Goal: Information Seeking & Learning: Learn about a topic

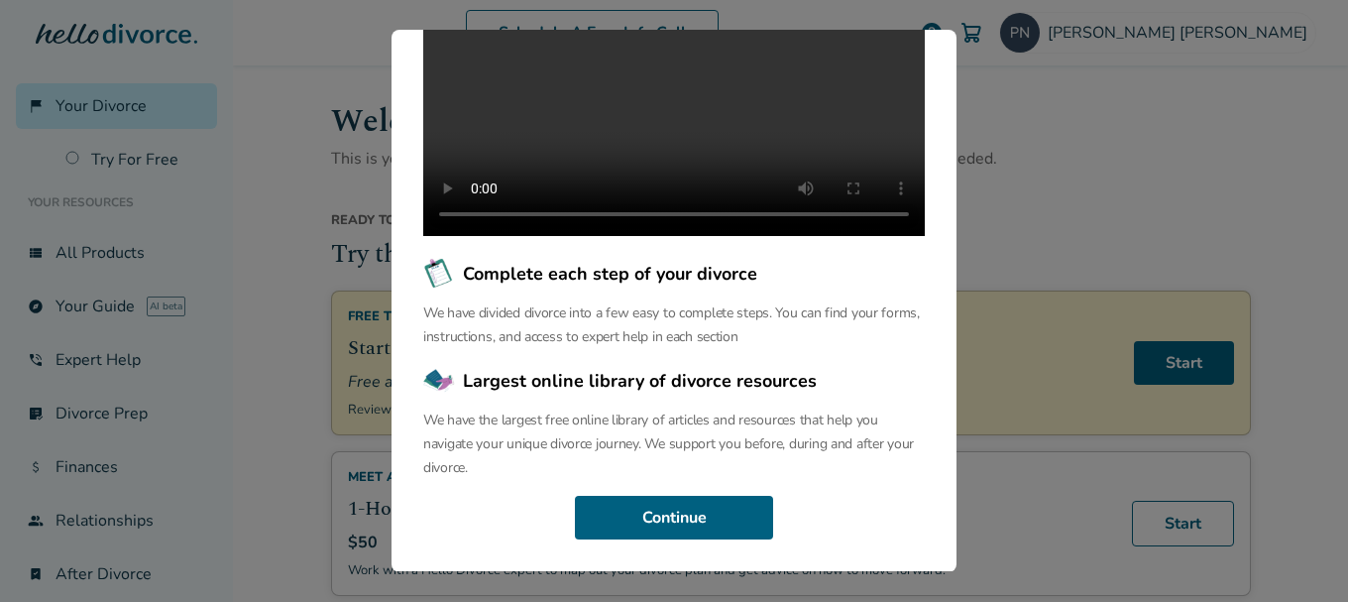
scroll to position [316, 0]
click at [663, 543] on div "Welcome to the Hello Divorce Portal Welcome to our curated collection of resour…" at bounding box center [674, 300] width 565 height 541
click at [675, 528] on button "Continue" at bounding box center [674, 518] width 198 height 44
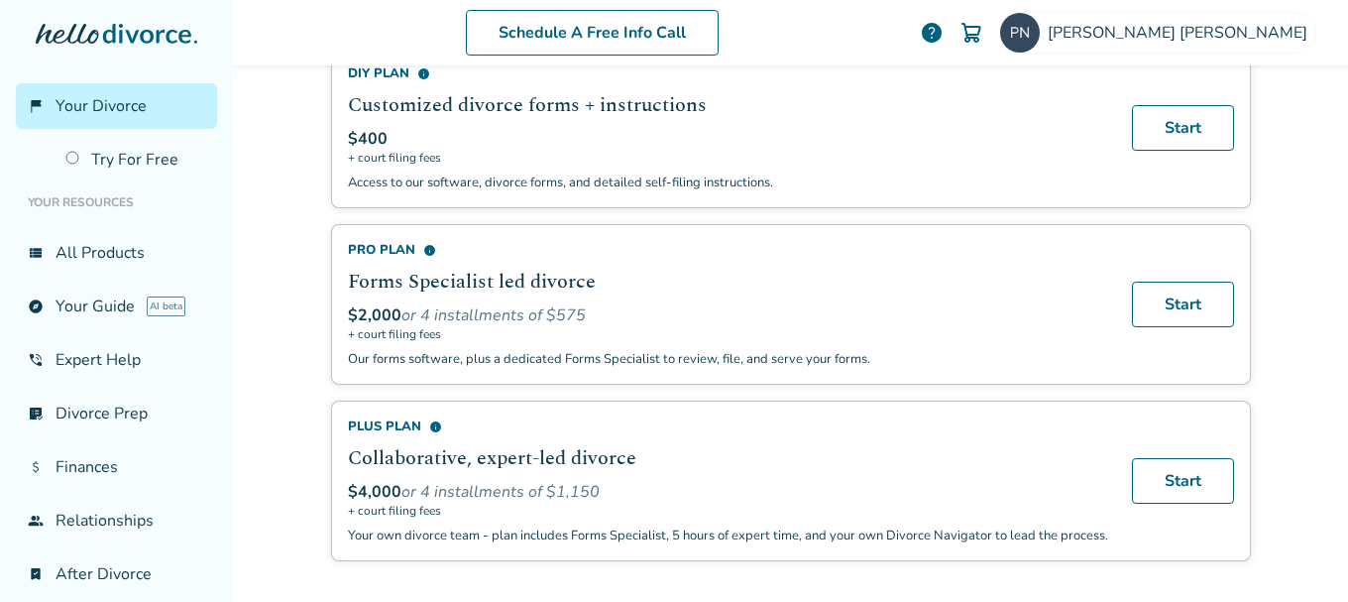
scroll to position [1212, 0]
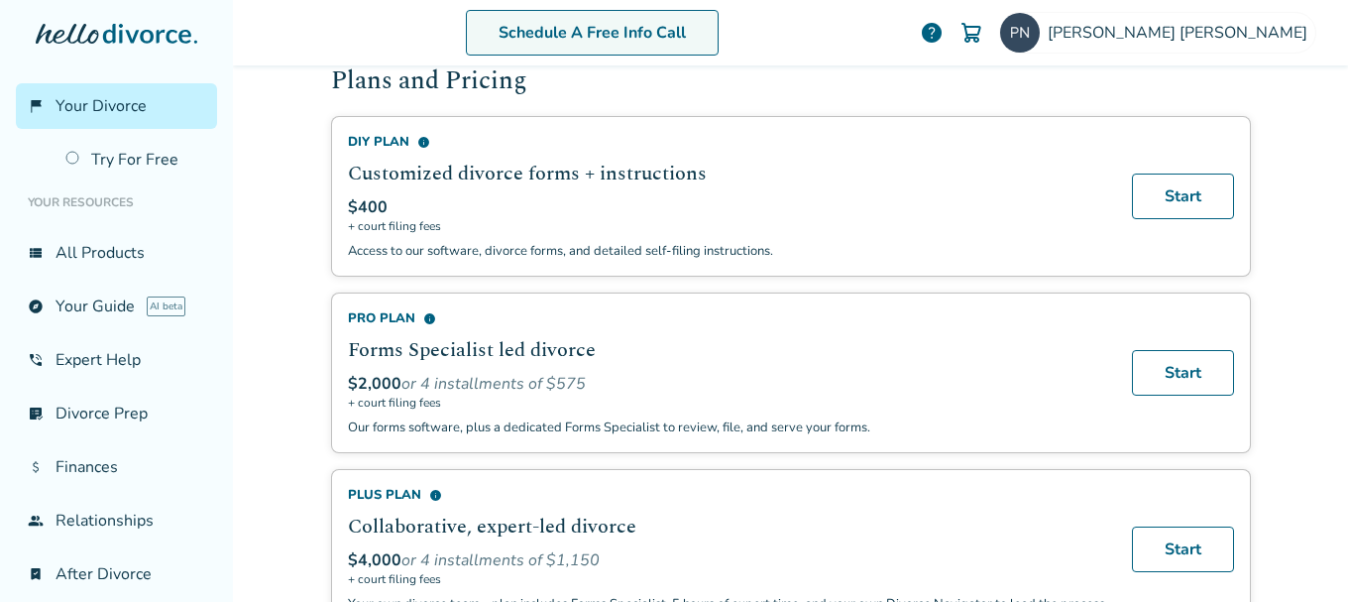
click at [689, 47] on link "Schedule A Free Info Call" at bounding box center [592, 33] width 253 height 46
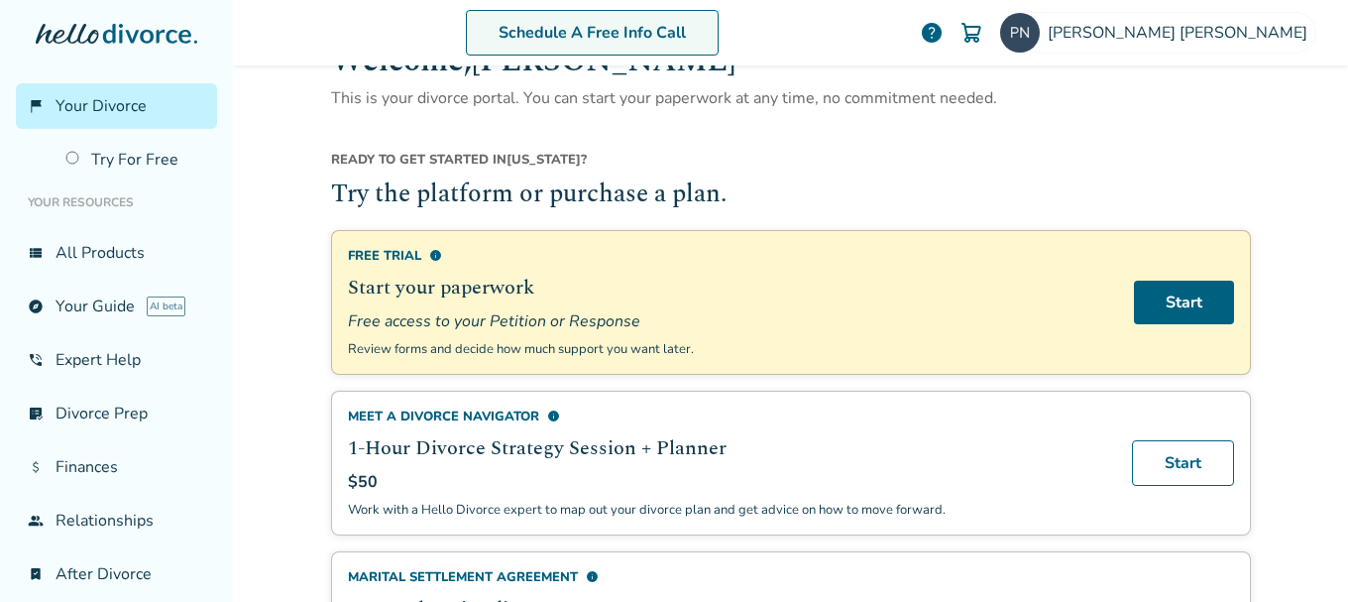
scroll to position [22, 0]
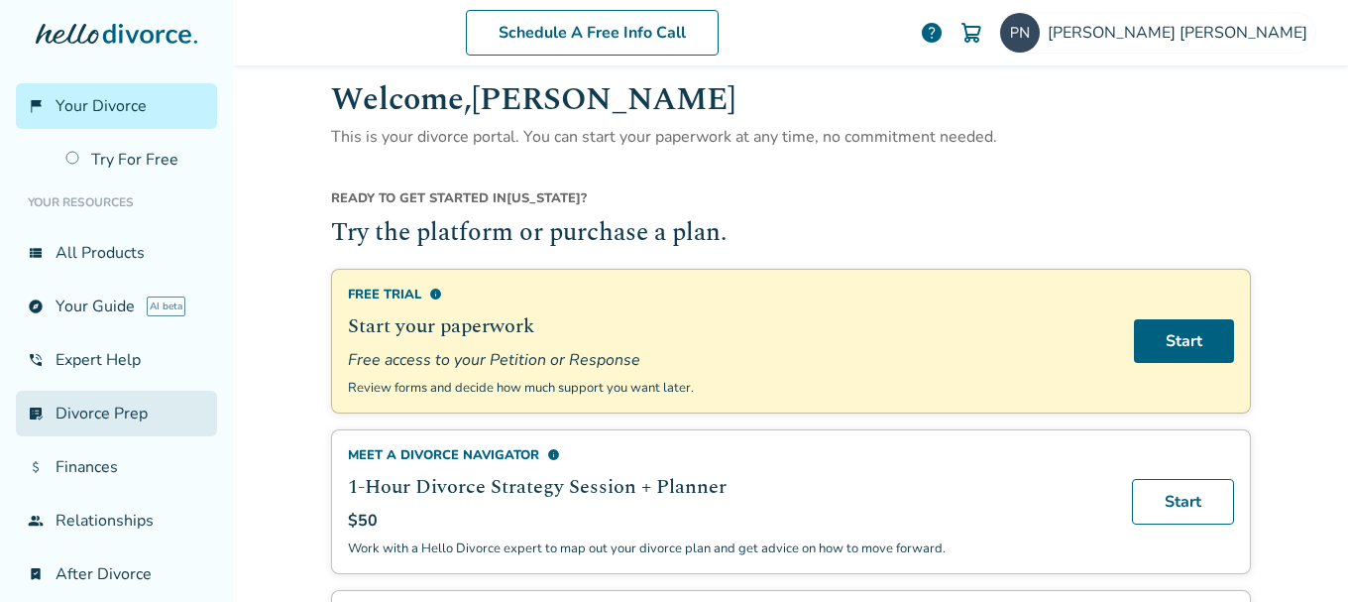
click at [103, 416] on link "list_alt_check Divorce Prep" at bounding box center [116, 414] width 201 height 46
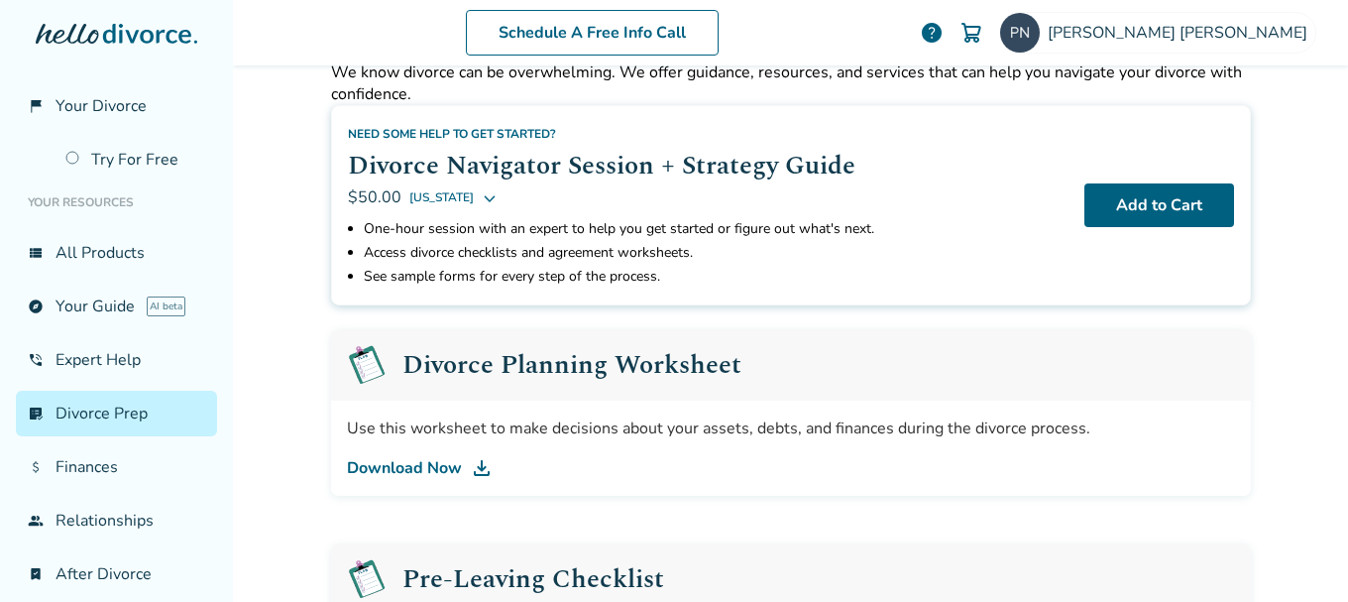
scroll to position [297, 0]
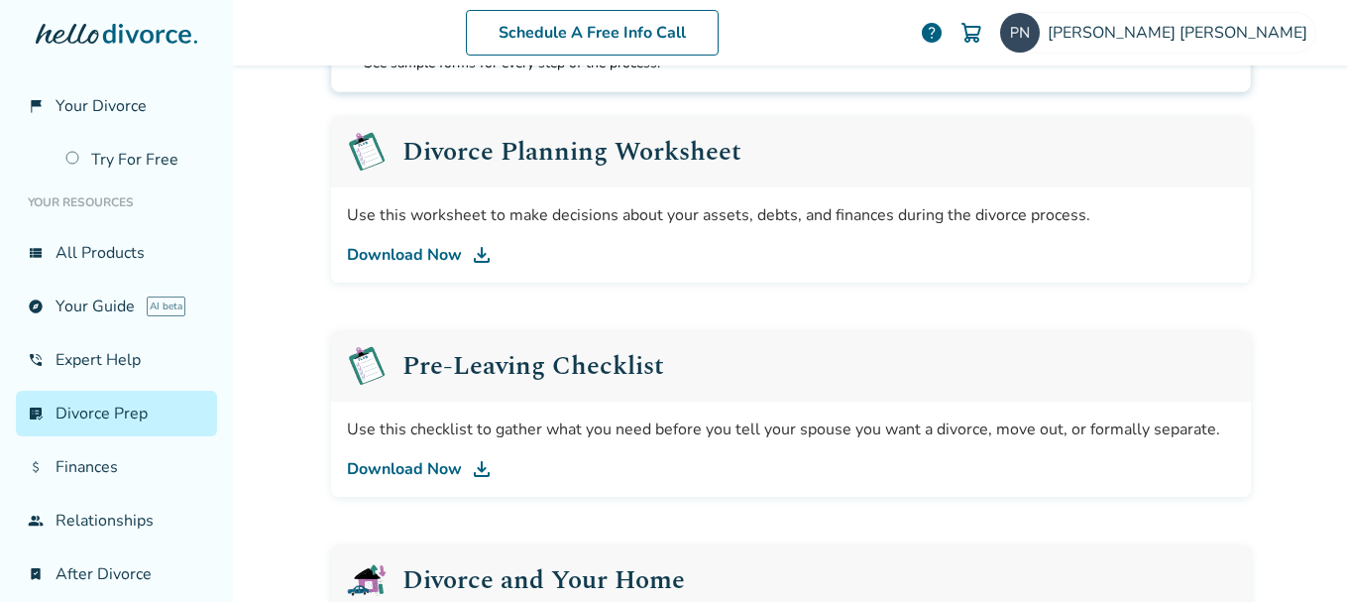
click at [475, 262] on img at bounding box center [482, 255] width 24 height 24
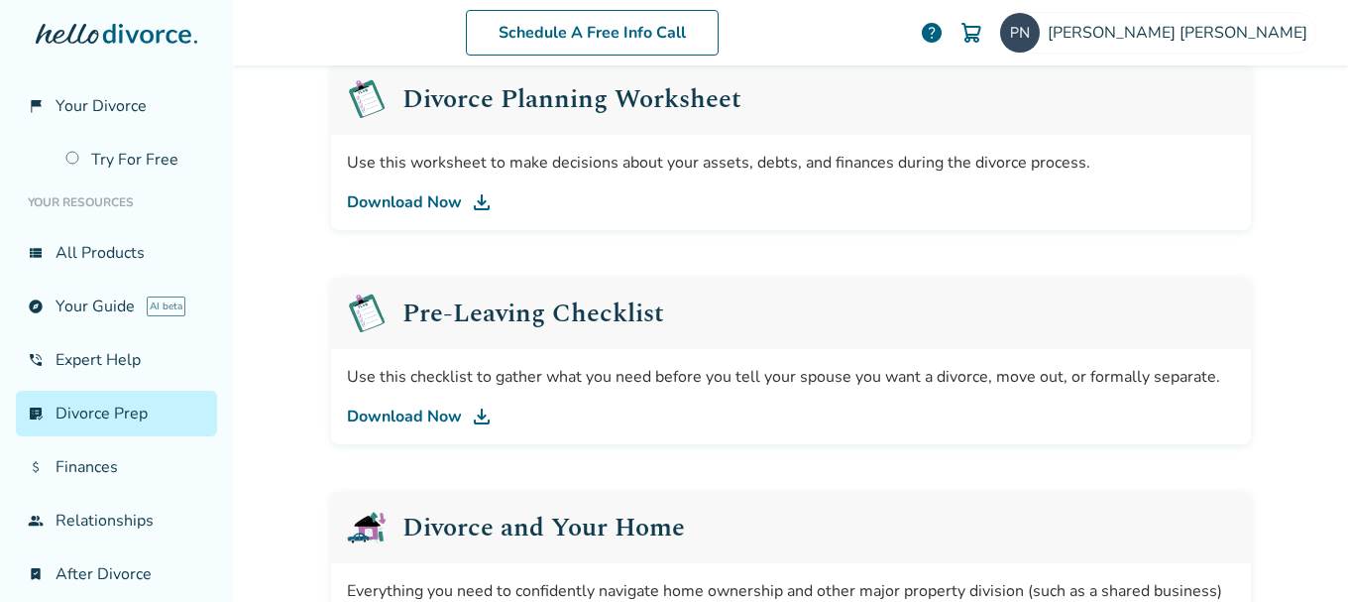
scroll to position [397, 0]
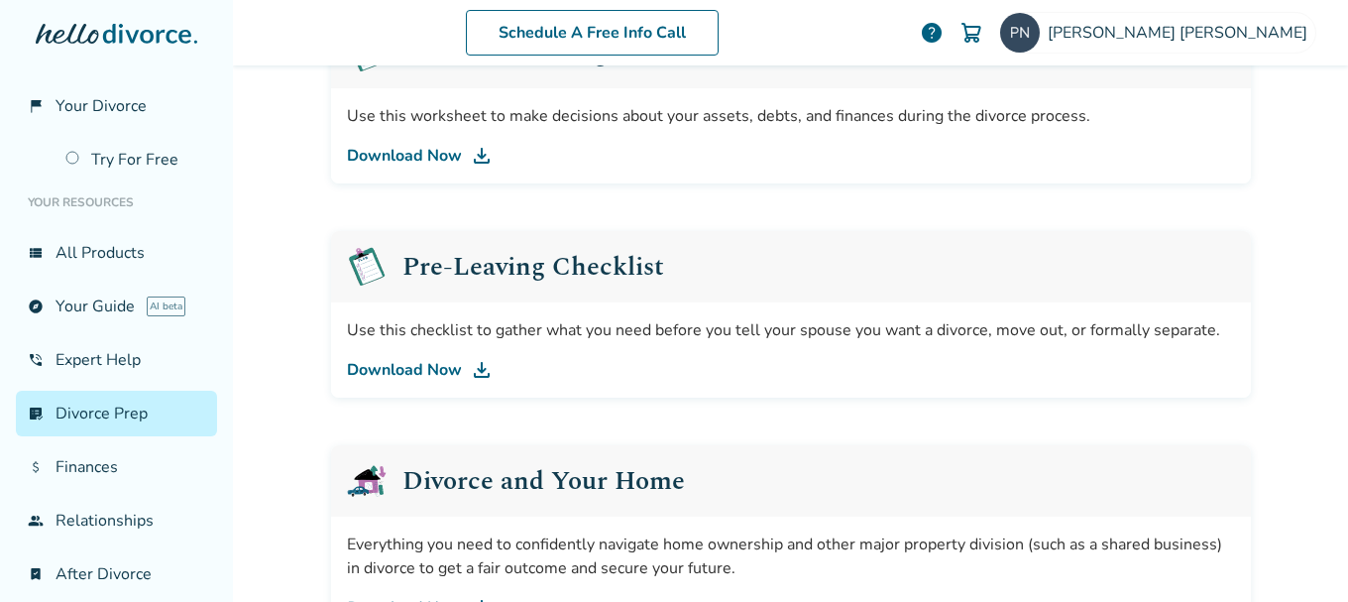
click at [474, 375] on img at bounding box center [482, 370] width 24 height 24
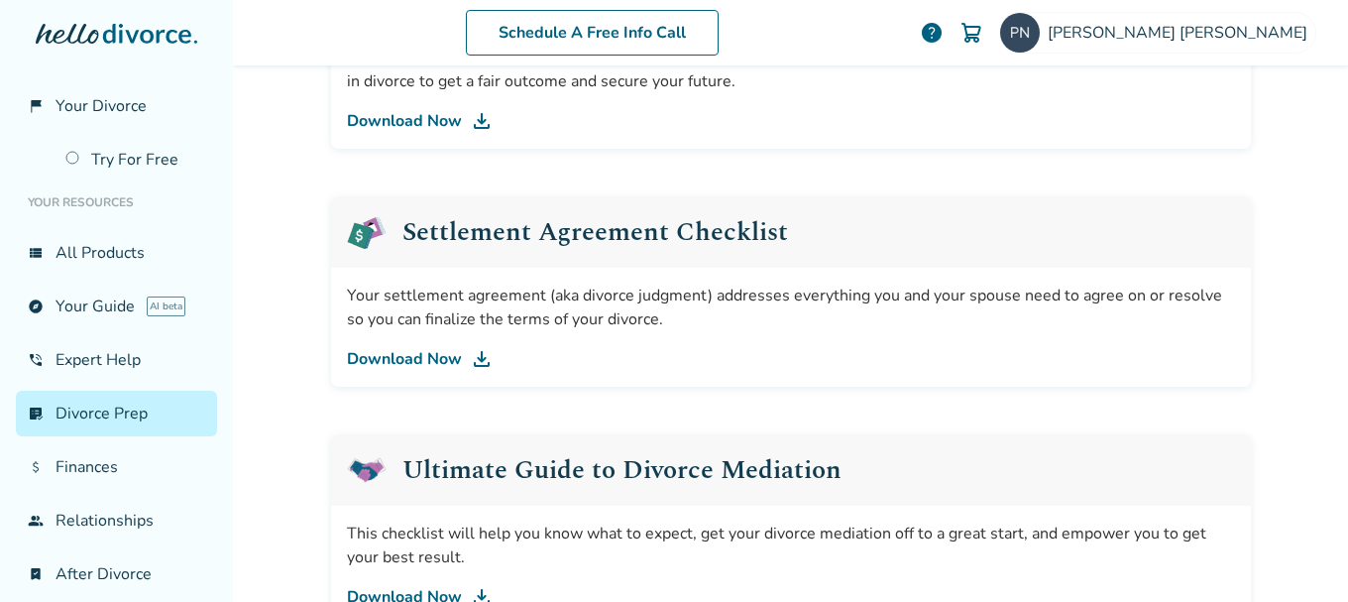
scroll to position [892, 0]
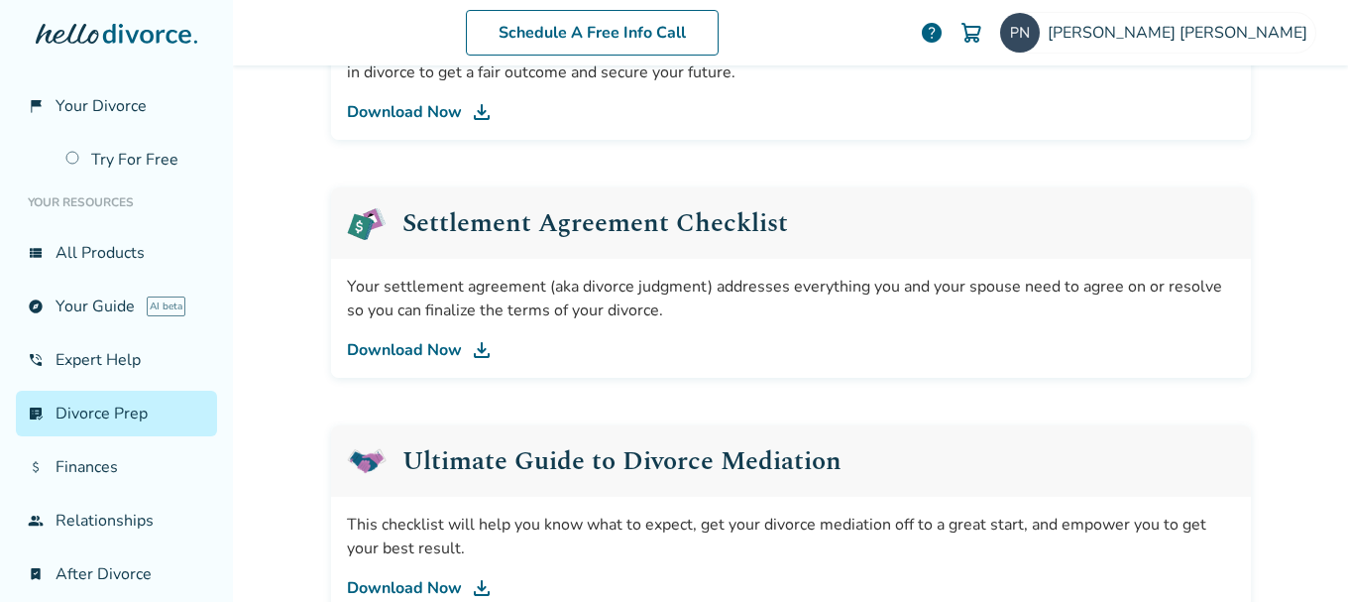
click at [445, 353] on link "Download Now" at bounding box center [791, 350] width 888 height 24
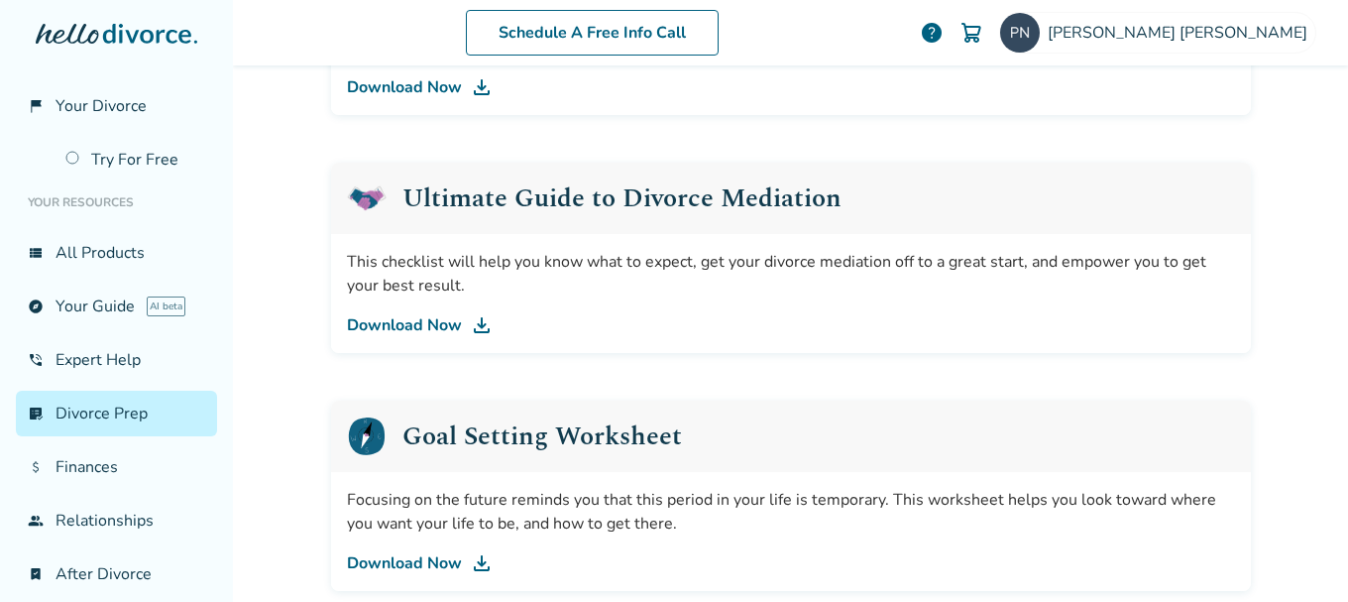
scroll to position [1190, 0]
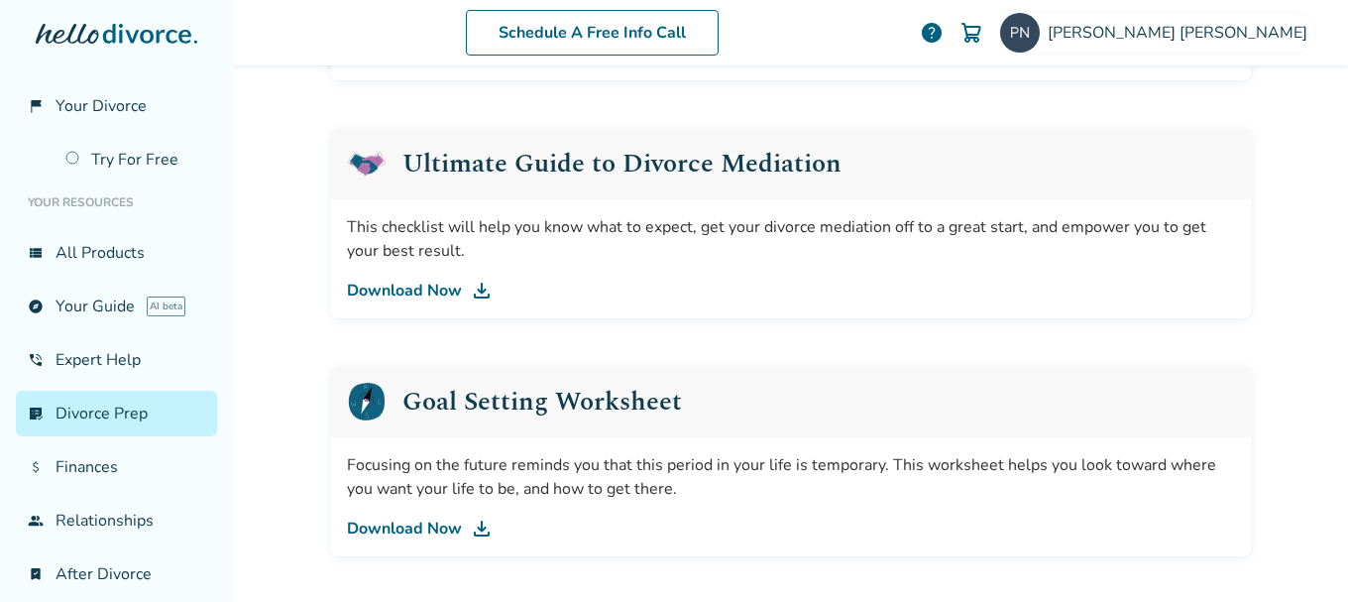
click at [395, 295] on link "Download Now" at bounding box center [791, 291] width 888 height 24
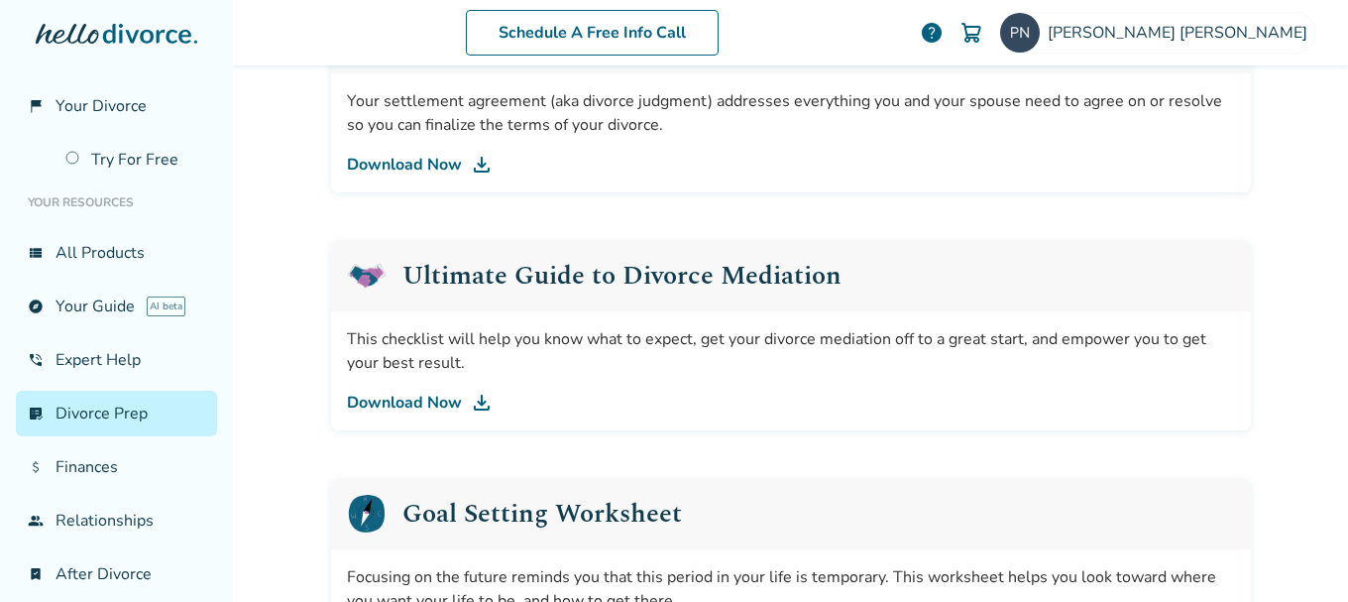
scroll to position [1339, 0]
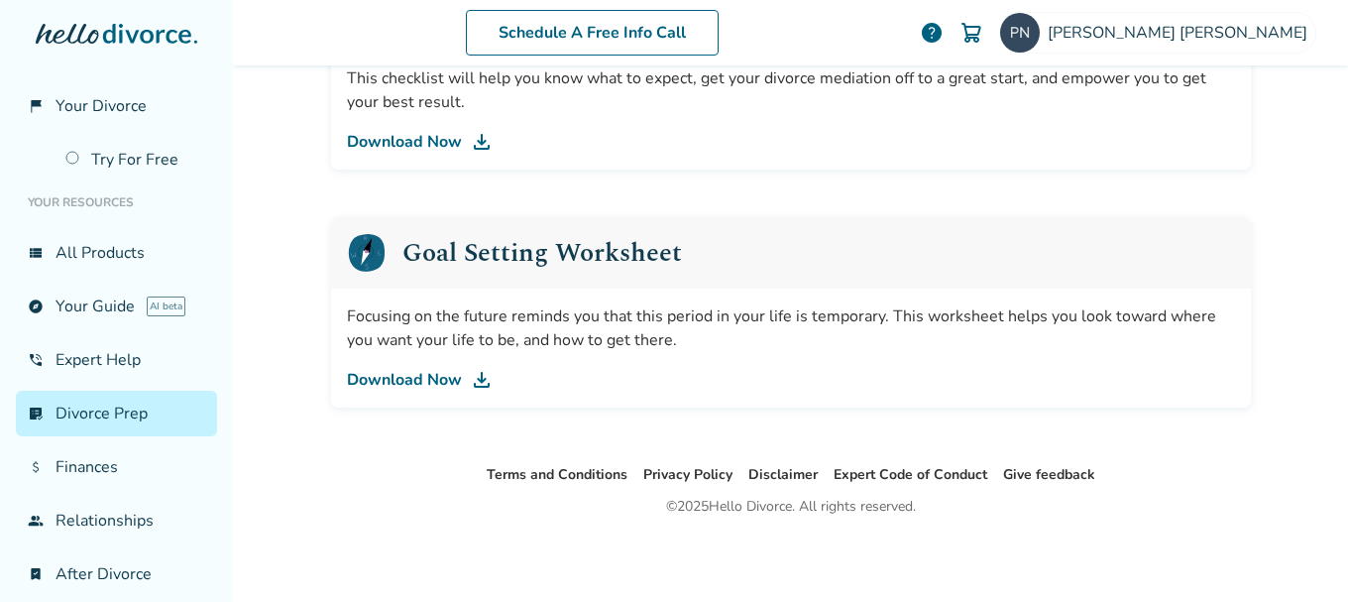
click at [419, 381] on link "Download Now" at bounding box center [791, 380] width 888 height 24
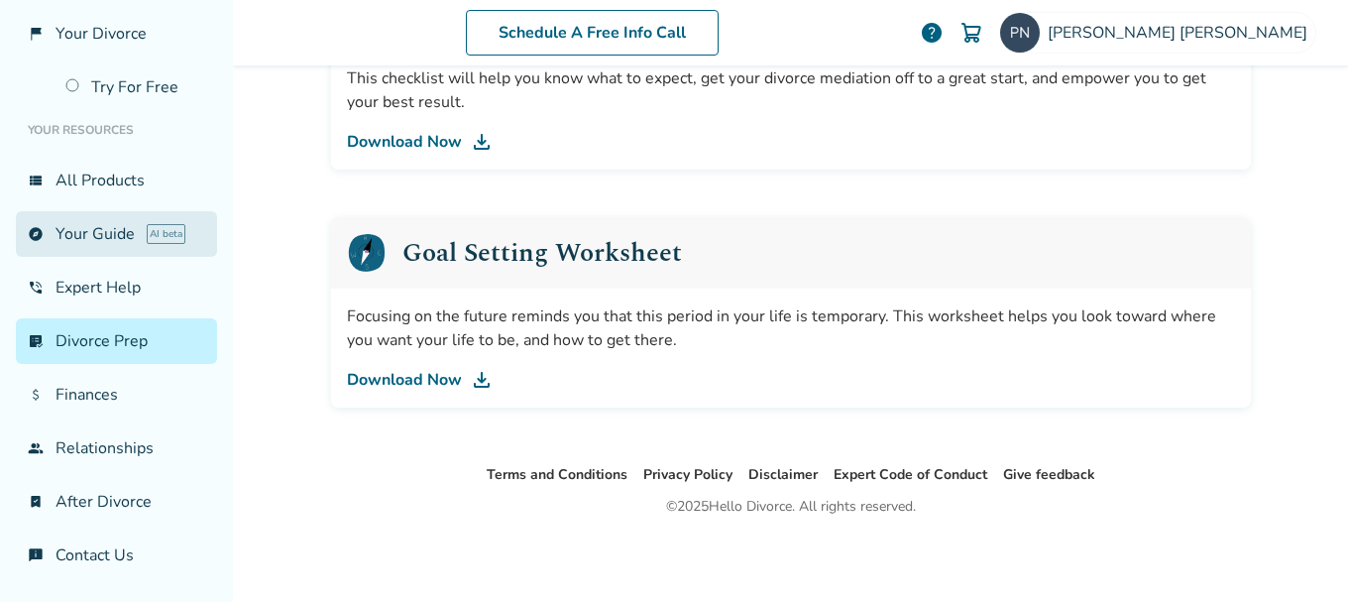
scroll to position [0, 0]
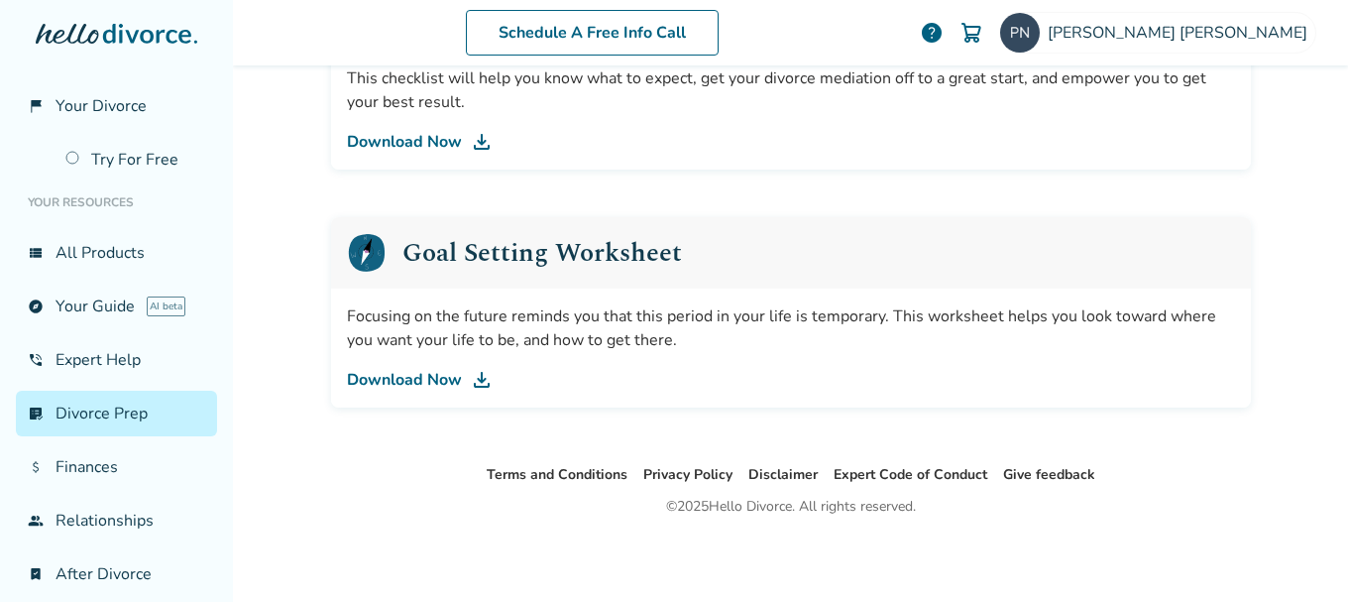
click at [137, 43] on icon at bounding box center [147, 34] width 88 height 20
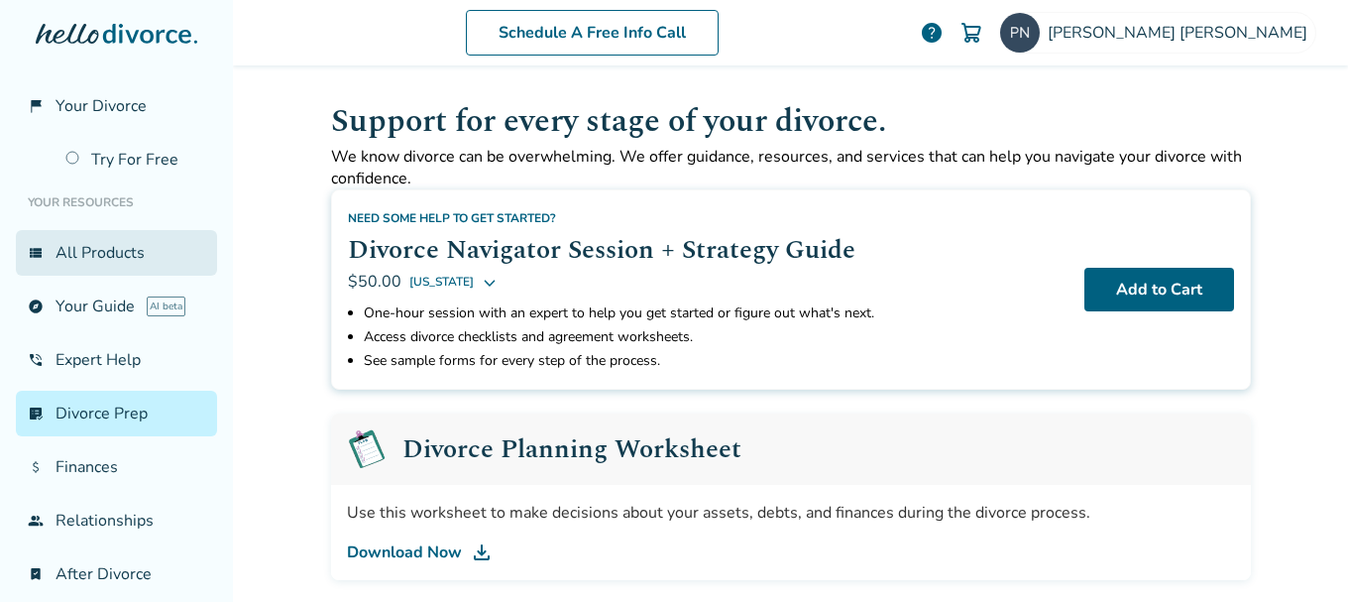
click at [102, 251] on link "view_list All Products" at bounding box center [116, 253] width 201 height 46
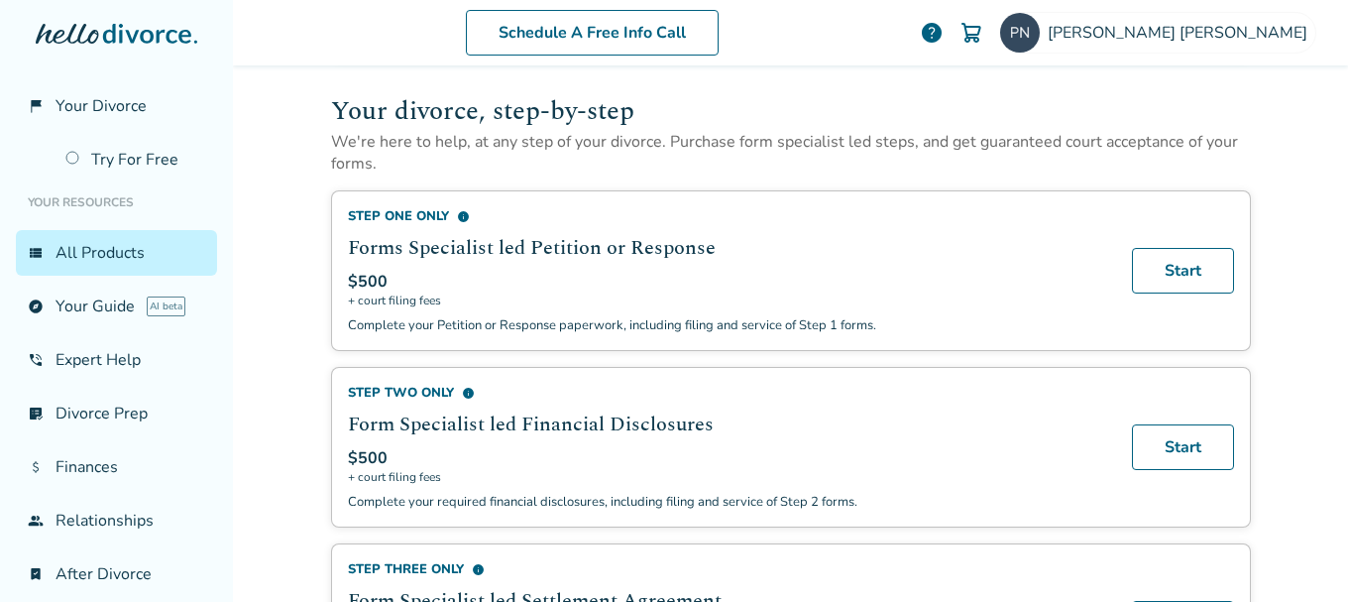
scroll to position [793, 0]
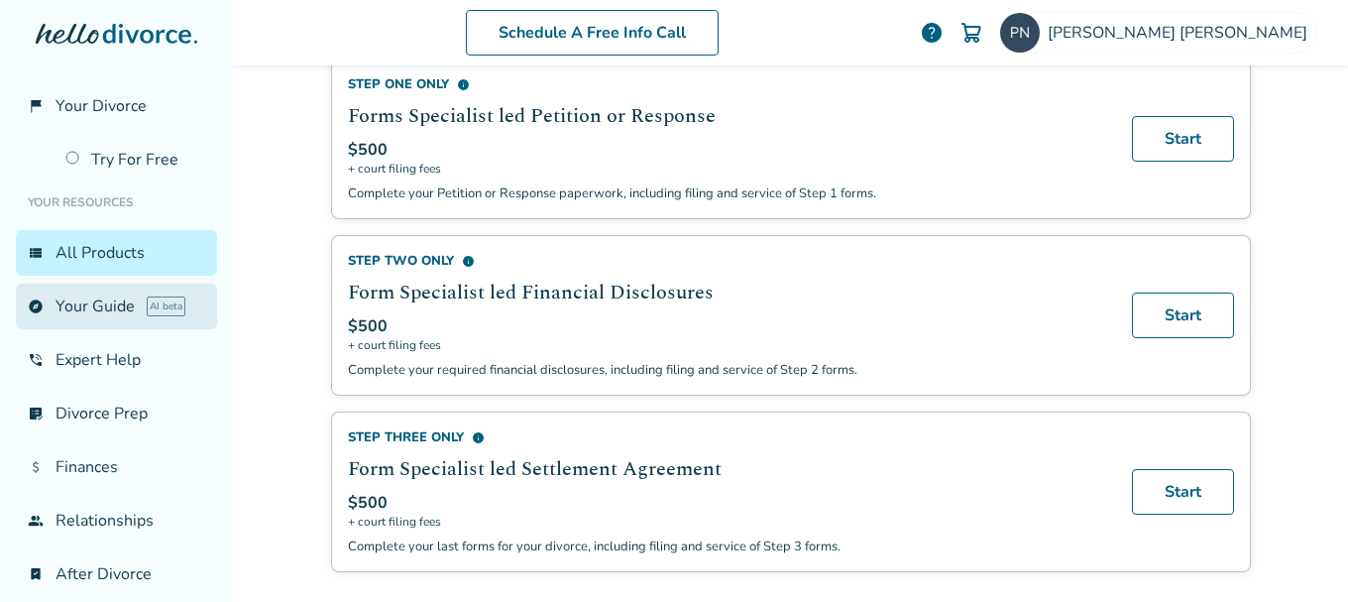
click at [81, 308] on link "explore Your Guide AI beta" at bounding box center [116, 307] width 201 height 46
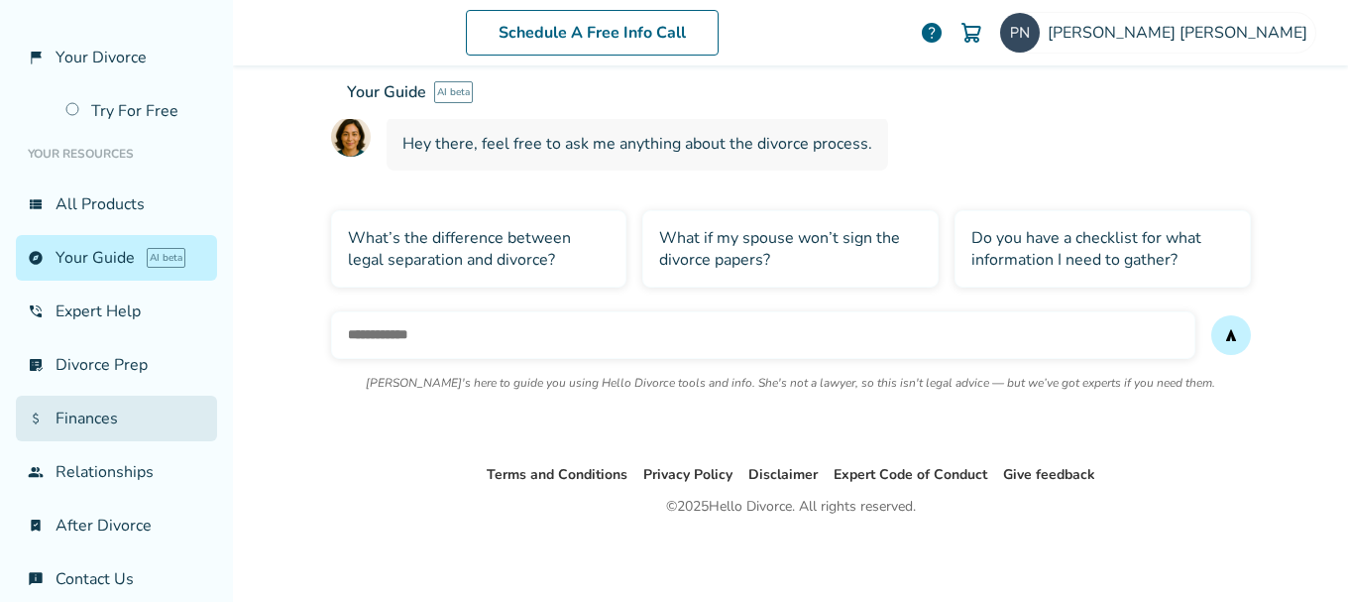
scroll to position [72, 0]
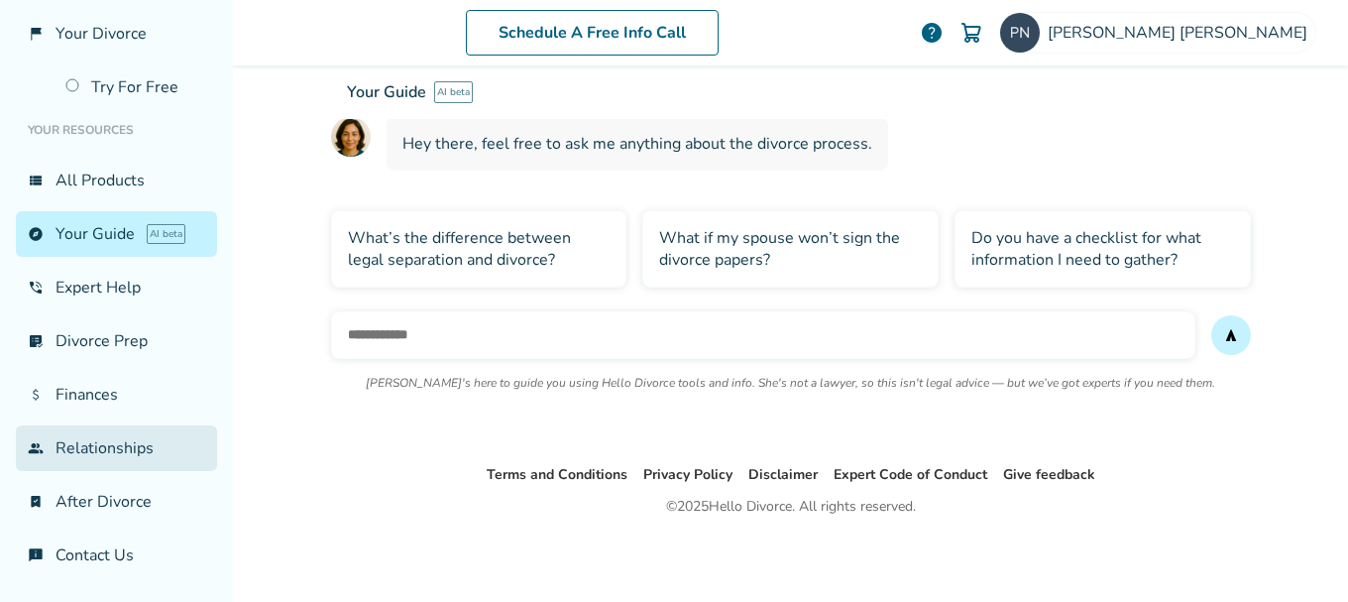
click at [114, 441] on link "group Relationships" at bounding box center [116, 448] width 201 height 46
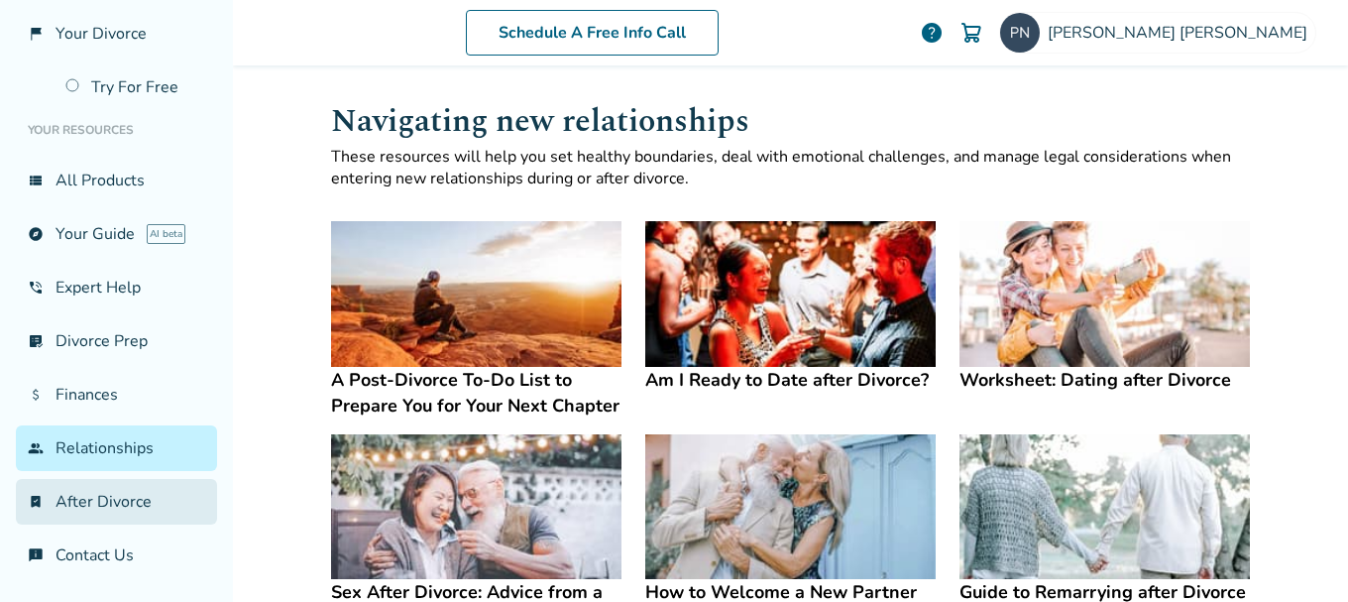
click at [130, 499] on link "bookmark_check After Divorce" at bounding box center [116, 502] width 201 height 46
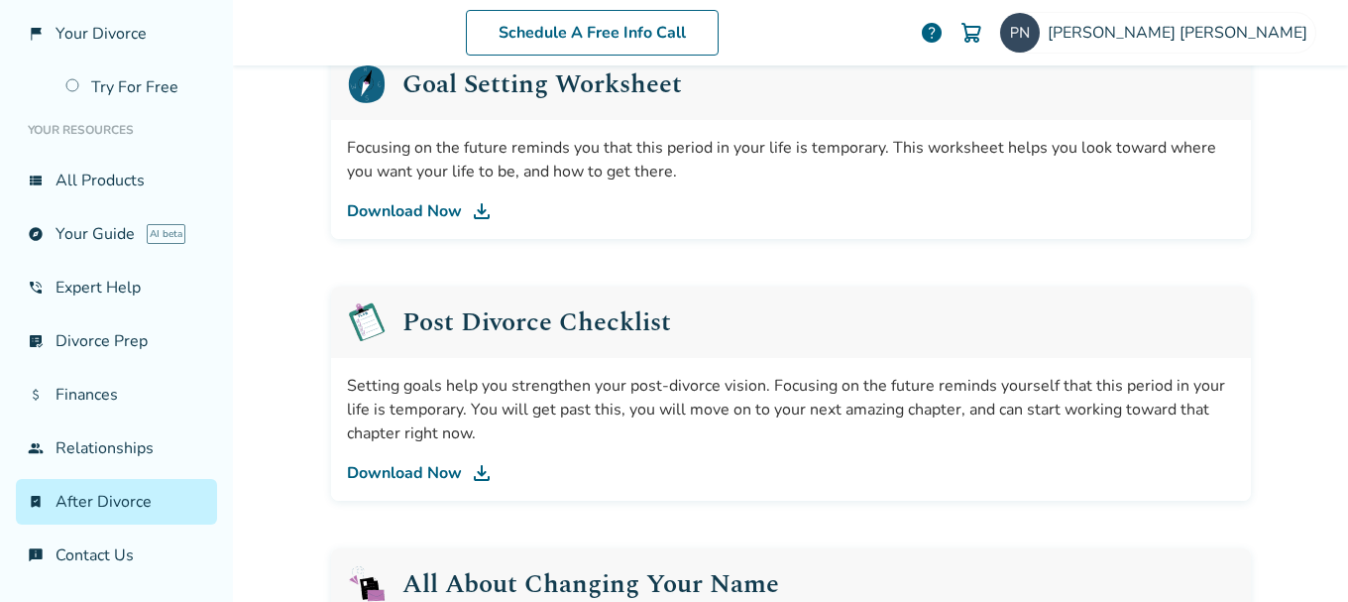
scroll to position [397, 0]
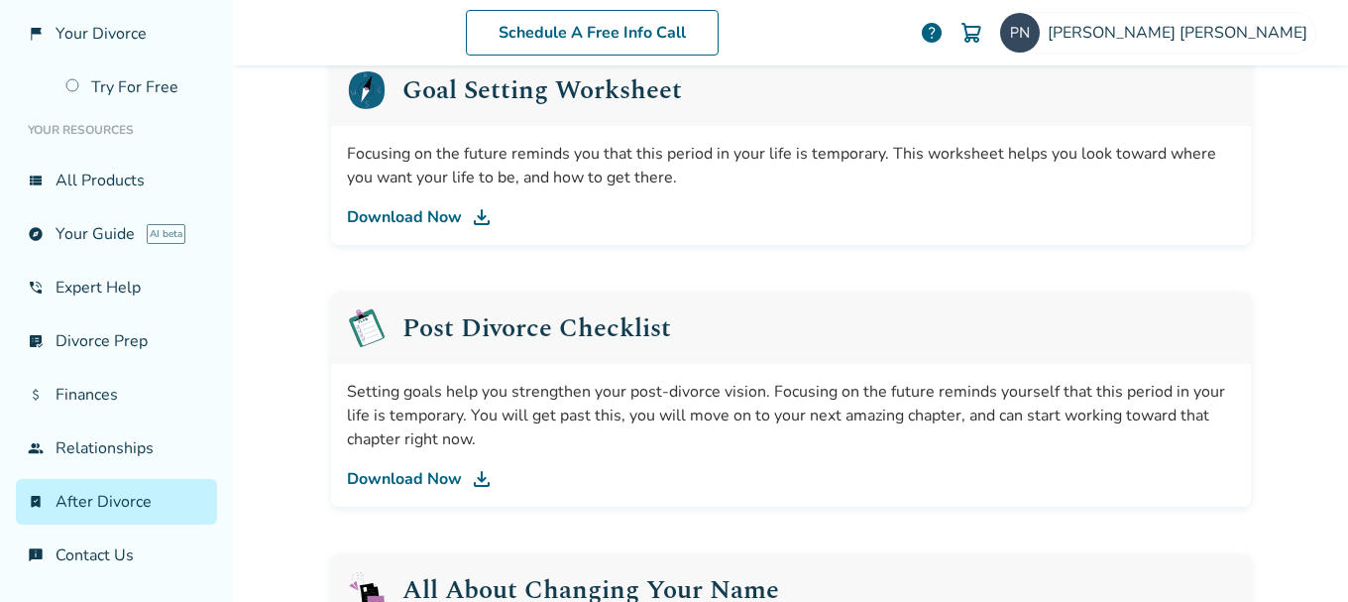
click at [395, 484] on link "Download Now" at bounding box center [791, 479] width 888 height 24
click at [107, 394] on link "attach_money Finances" at bounding box center [116, 395] width 201 height 46
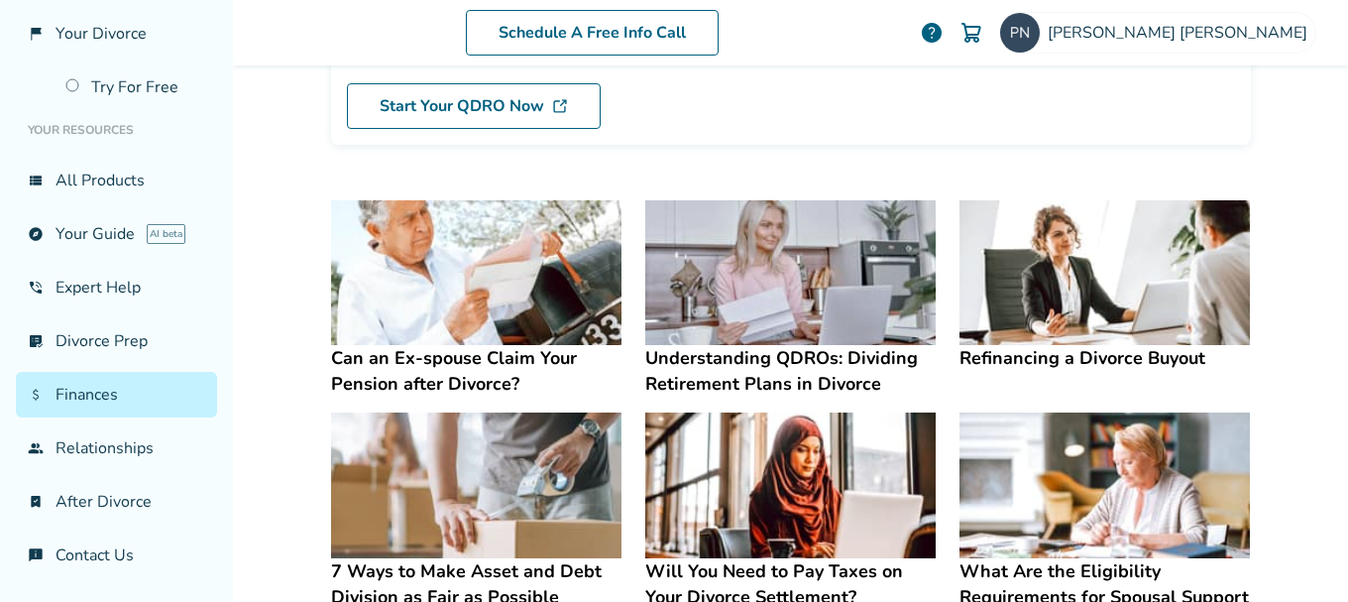
scroll to position [295, 0]
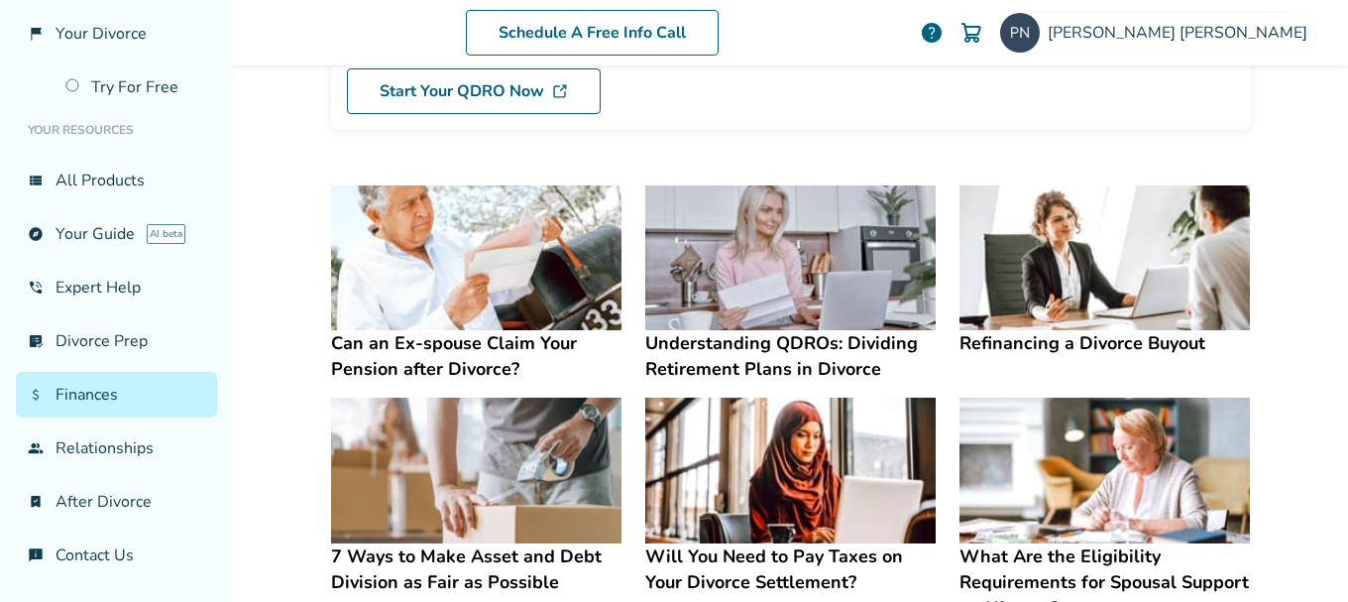
click at [436, 358] on h4 "Can an Ex-spouse Claim Your Pension after Divorce?" at bounding box center [476, 356] width 291 height 52
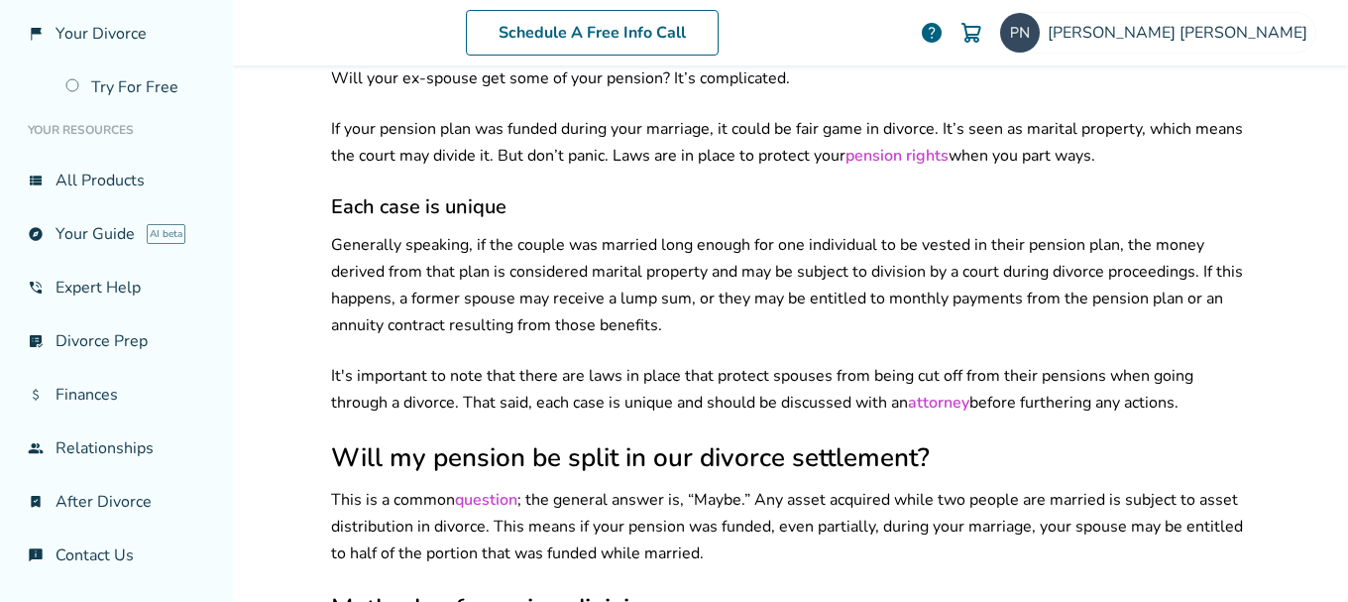
scroll to position [595, 0]
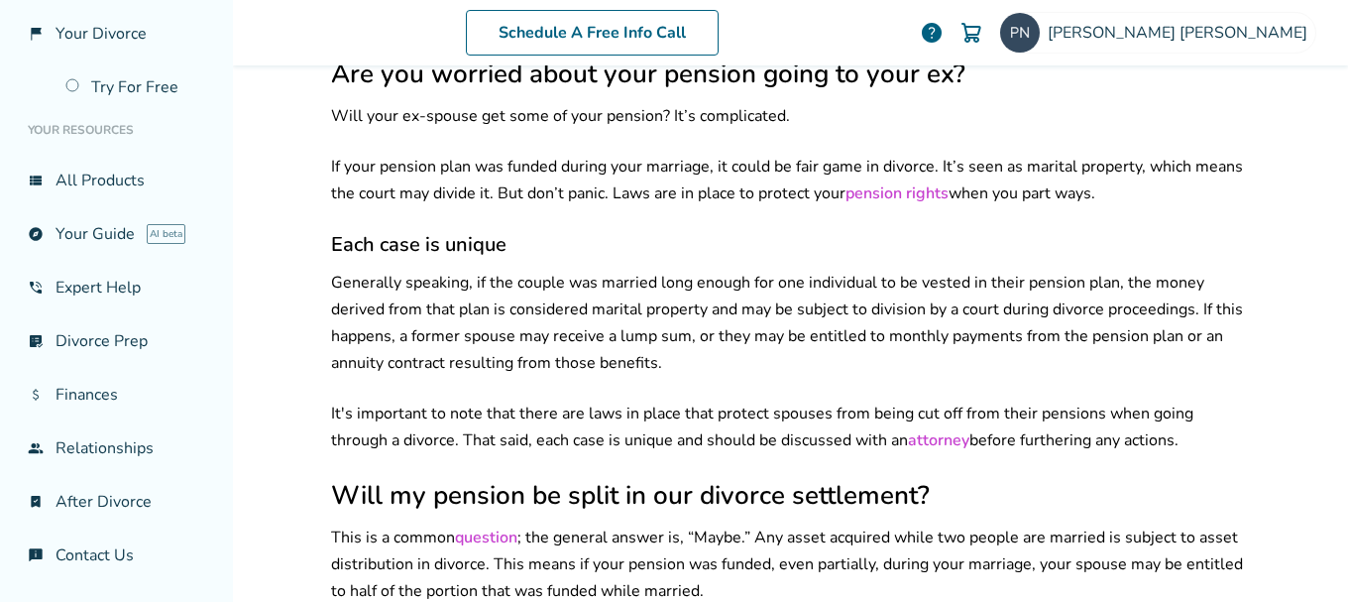
click at [885, 182] on link "pension rights" at bounding box center [897, 193] width 103 height 22
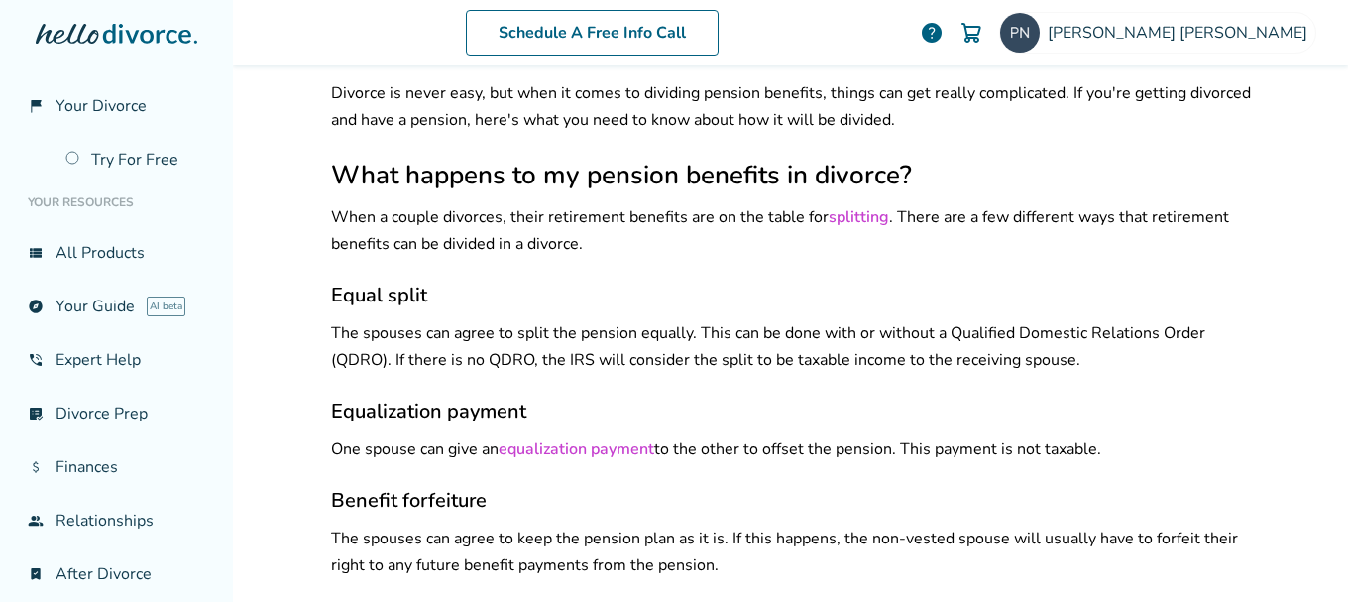
scroll to position [397, 0]
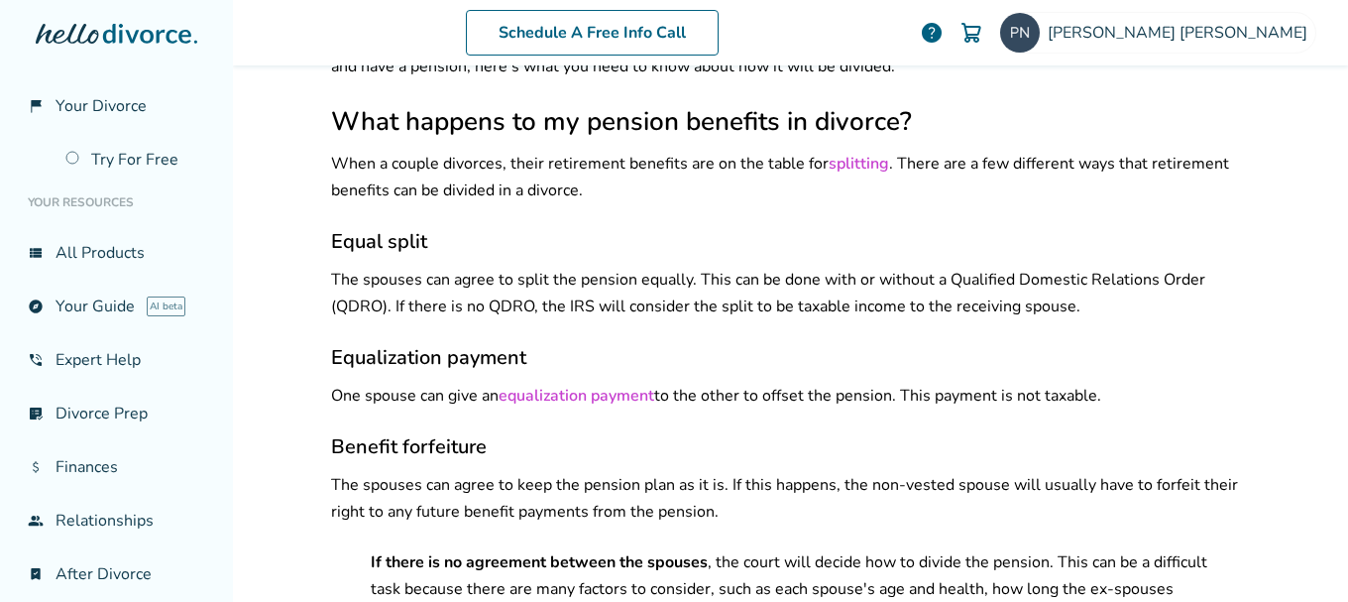
click at [578, 385] on link "equalization payment" at bounding box center [577, 396] width 156 height 22
